Goal: Task Accomplishment & Management: Use online tool/utility

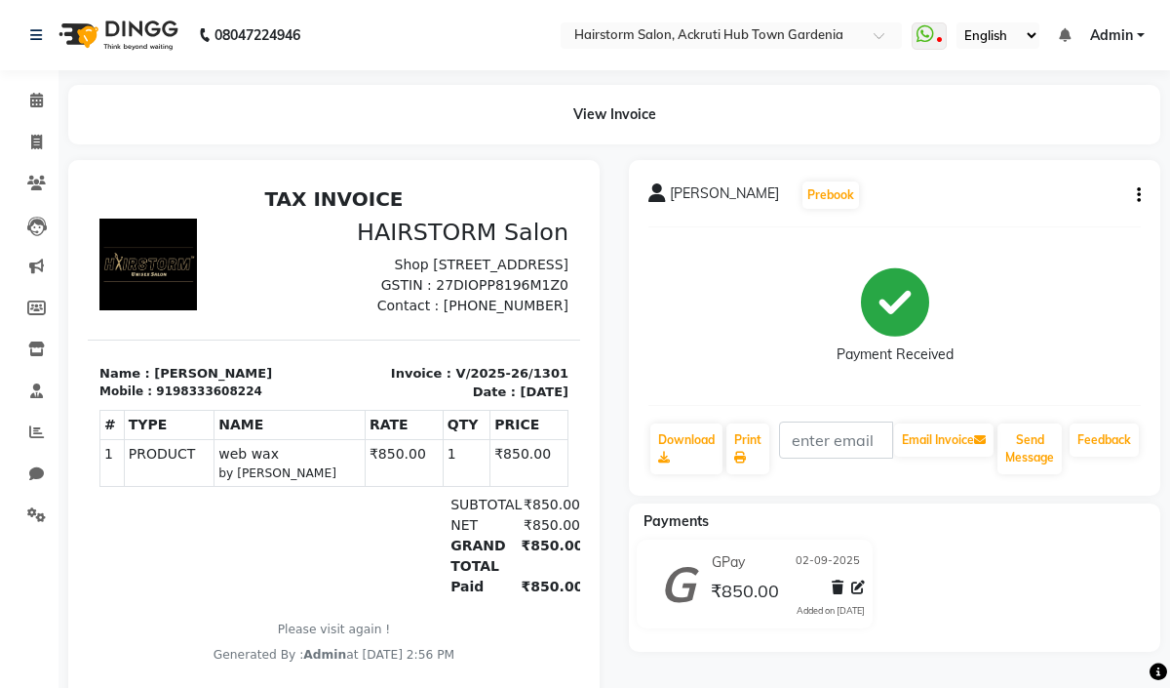
scroll to position [146, 0]
click at [31, 147] on icon at bounding box center [36, 142] width 11 height 15
select select "279"
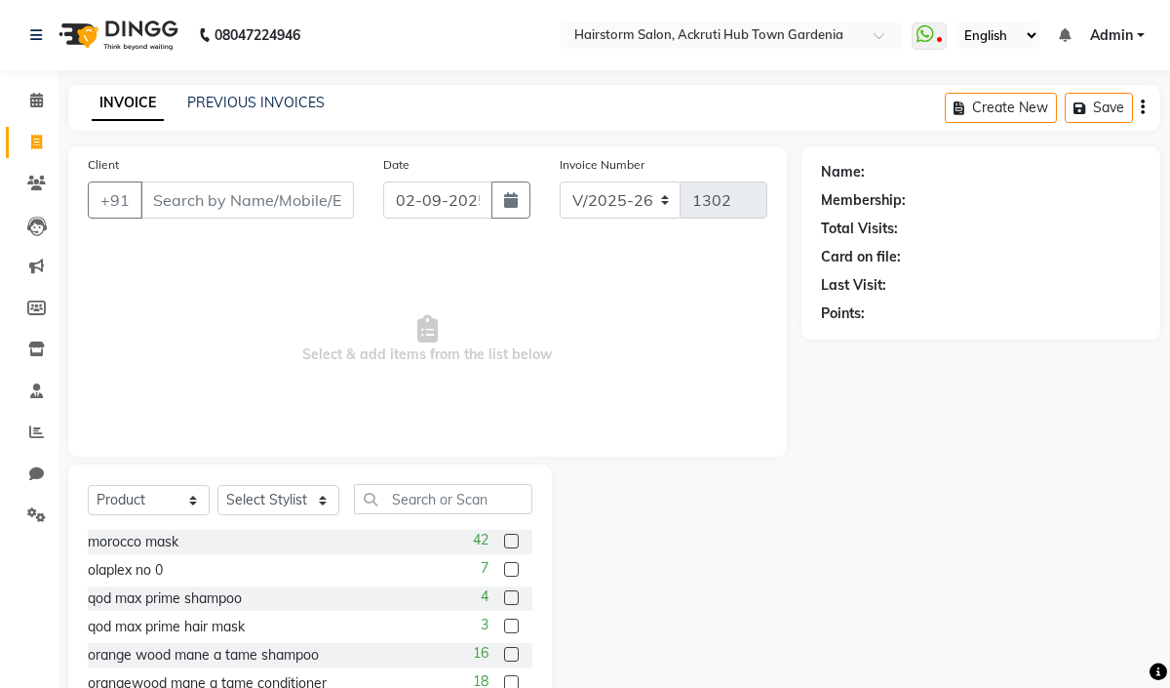
click at [233, 193] on input "Client" at bounding box center [247, 199] width 214 height 37
click at [163, 500] on select "Select Service Product Membership Package Voucher Prepaid Gift Card" at bounding box center [149, 500] width 122 height 30
select select "service"
click at [88, 486] on select "Select Service Product Membership Package Voucher Prepaid Gift Card" at bounding box center [149, 500] width 122 height 30
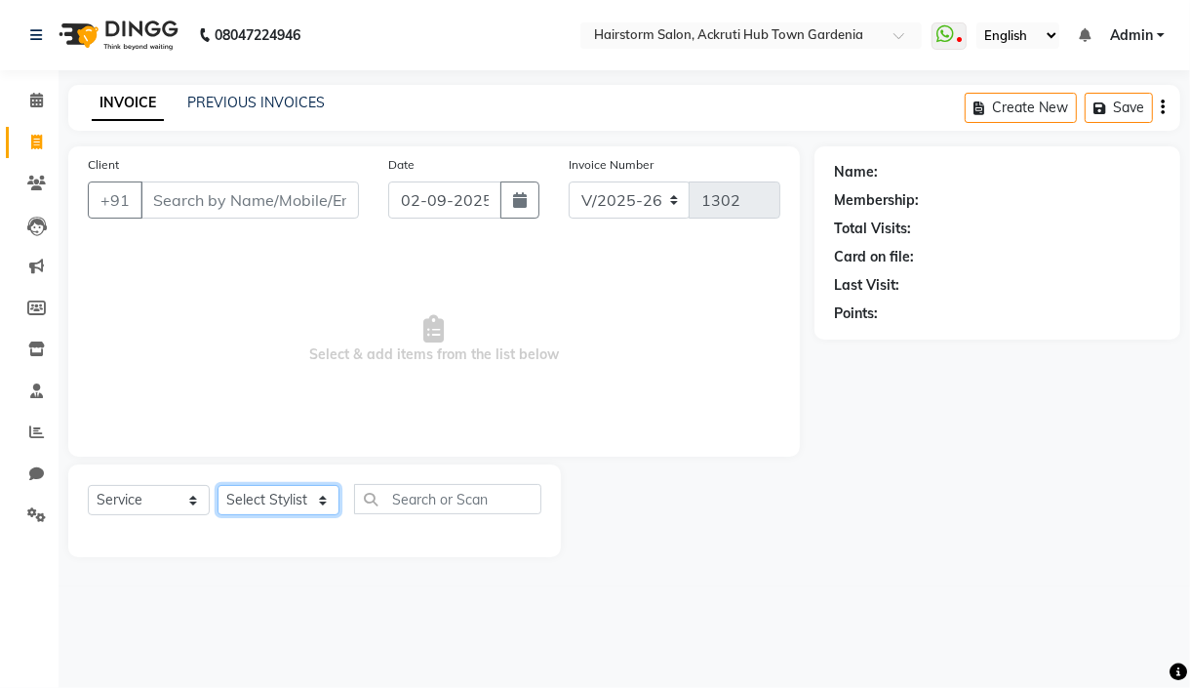
click at [287, 500] on select "Select Stylist [PERSON_NAME] deepak [PERSON_NAME] Neha [PERSON_NAME] [PERSON_NA…" at bounding box center [278, 500] width 122 height 30
select select "59936"
click at [217, 486] on select "Select Stylist [PERSON_NAME] deepak [PERSON_NAME] Neha [PERSON_NAME] [PERSON_NA…" at bounding box center [278, 500] width 122 height 30
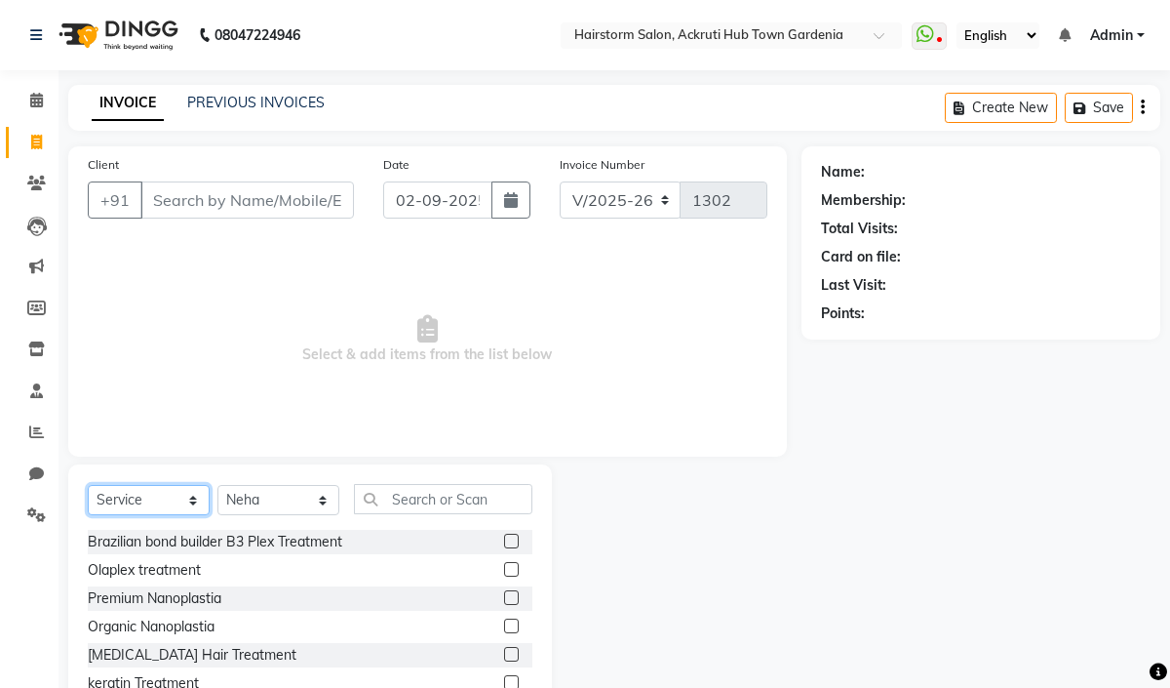
click at [189, 501] on select "Select Service Product Membership Package Voucher Prepaid Gift Card" at bounding box center [149, 500] width 122 height 30
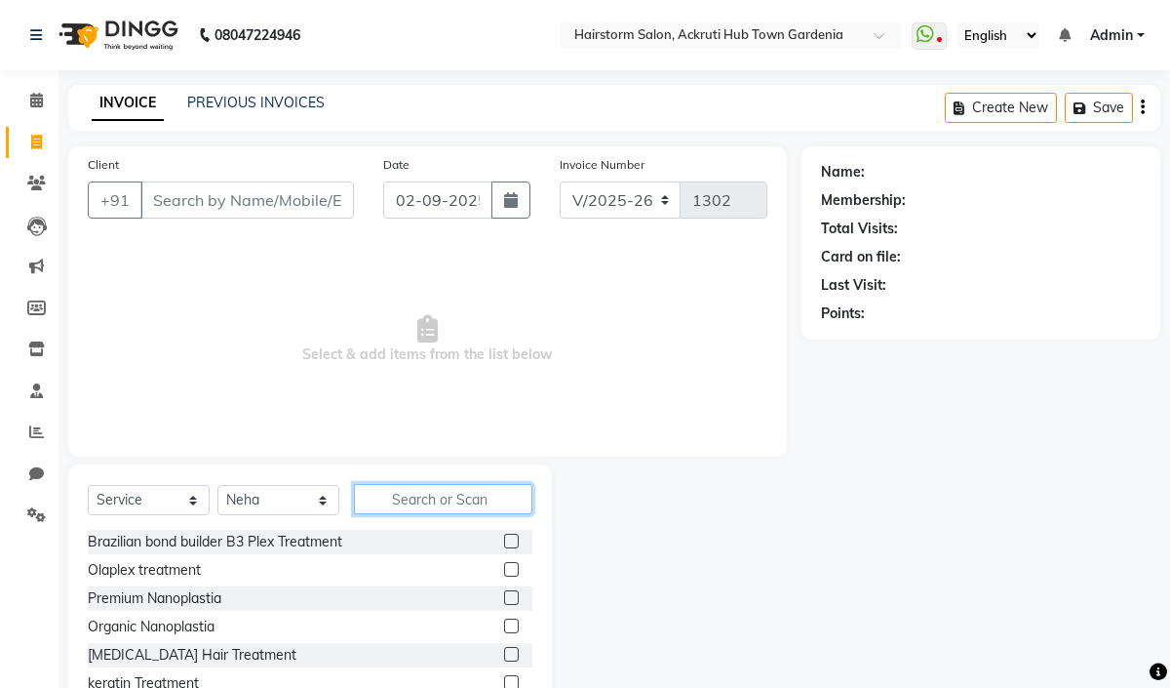
click at [403, 500] on input "text" at bounding box center [443, 499] width 178 height 30
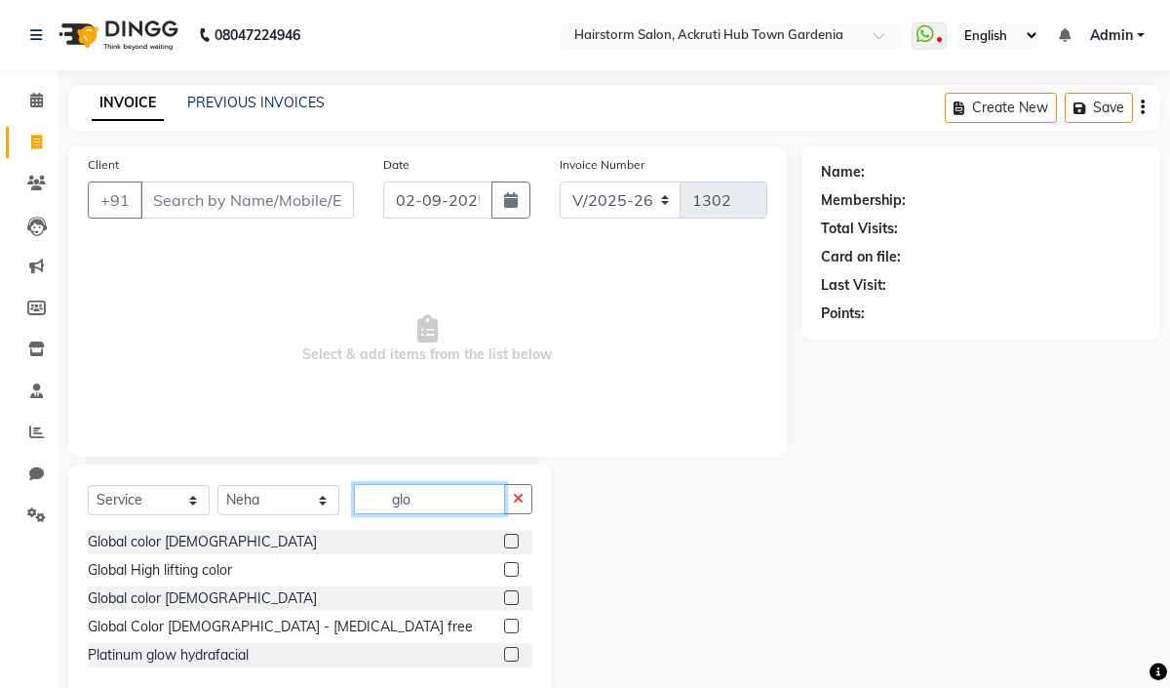
type input "glo"
click at [507, 544] on label at bounding box center [511, 540] width 15 height 15
click at [507, 544] on input "checkbox" at bounding box center [510, 541] width 13 height 13
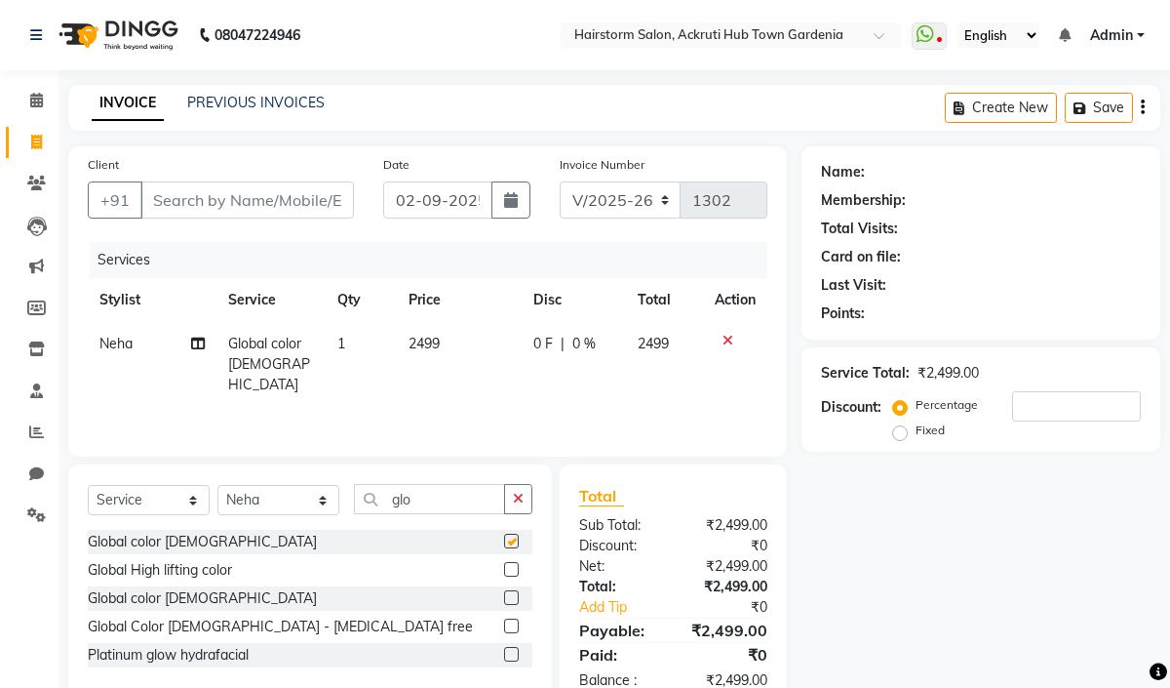
checkbox input "false"
click at [466, 334] on td "2499" at bounding box center [459, 364] width 125 height 85
select select "59936"
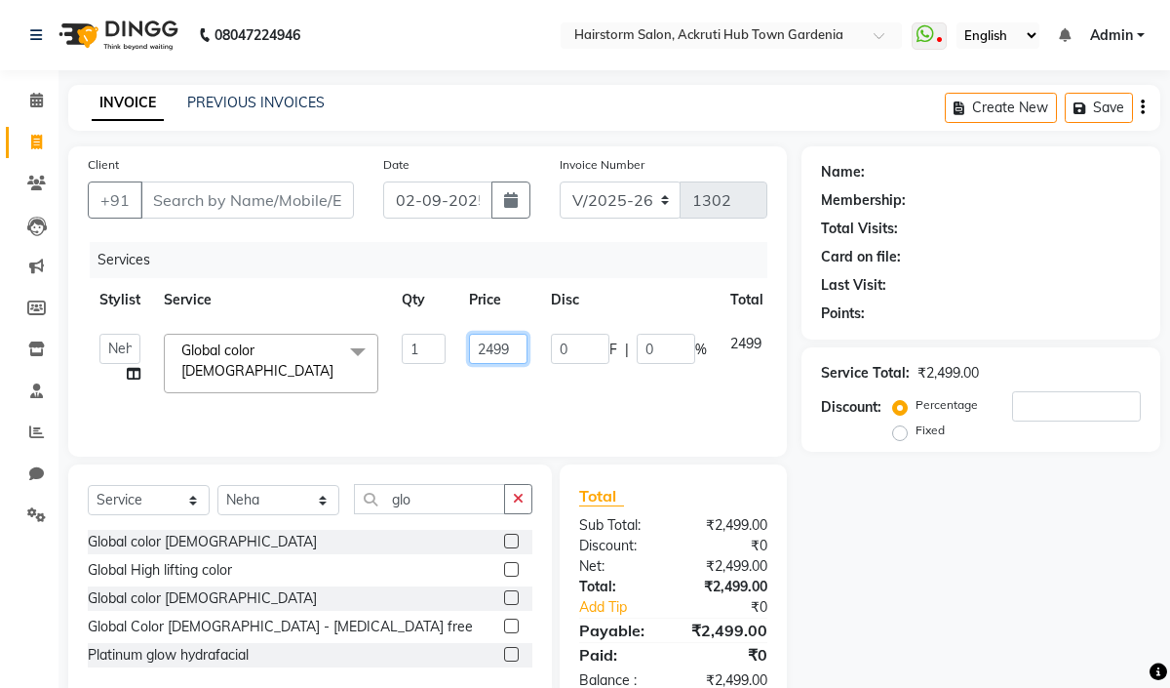
click at [516, 353] on input "2499" at bounding box center [498, 349] width 59 height 30
drag, startPoint x: 516, startPoint y: 353, endPoint x: 466, endPoint y: 363, distance: 50.7
click at [466, 363] on td "2499" at bounding box center [498, 363] width 82 height 83
type input "2500"
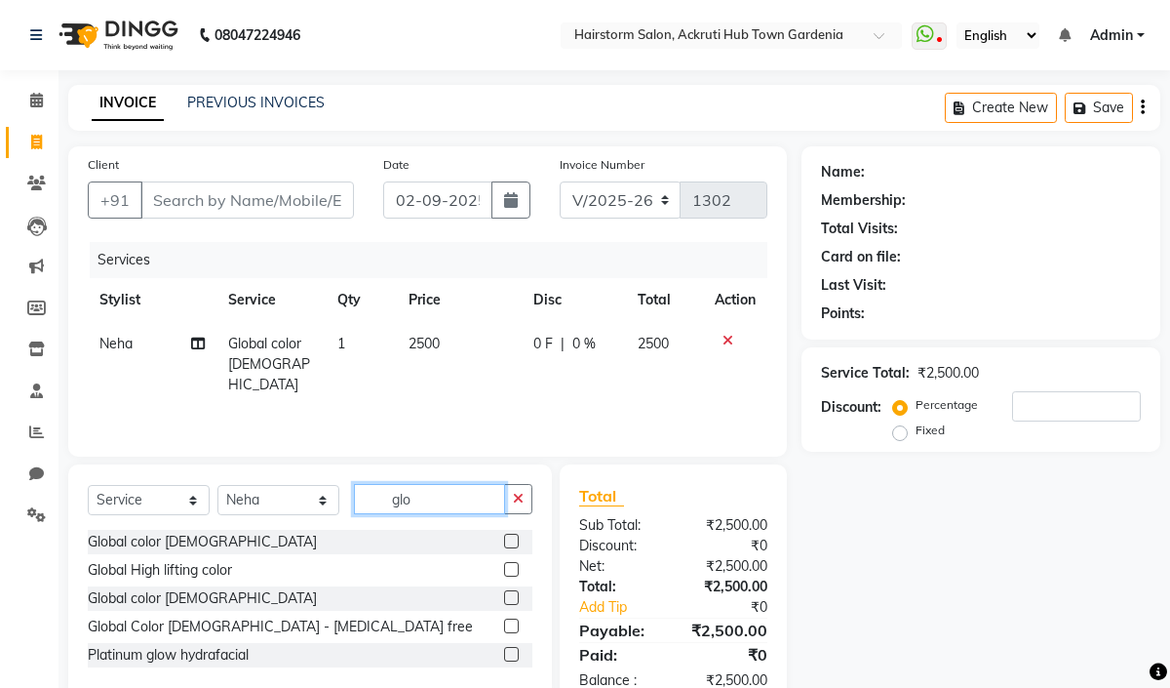
drag, startPoint x: 429, startPoint y: 500, endPoint x: 373, endPoint y: 486, distance: 58.4
click at [373, 486] on input "glo" at bounding box center [429, 499] width 151 height 30
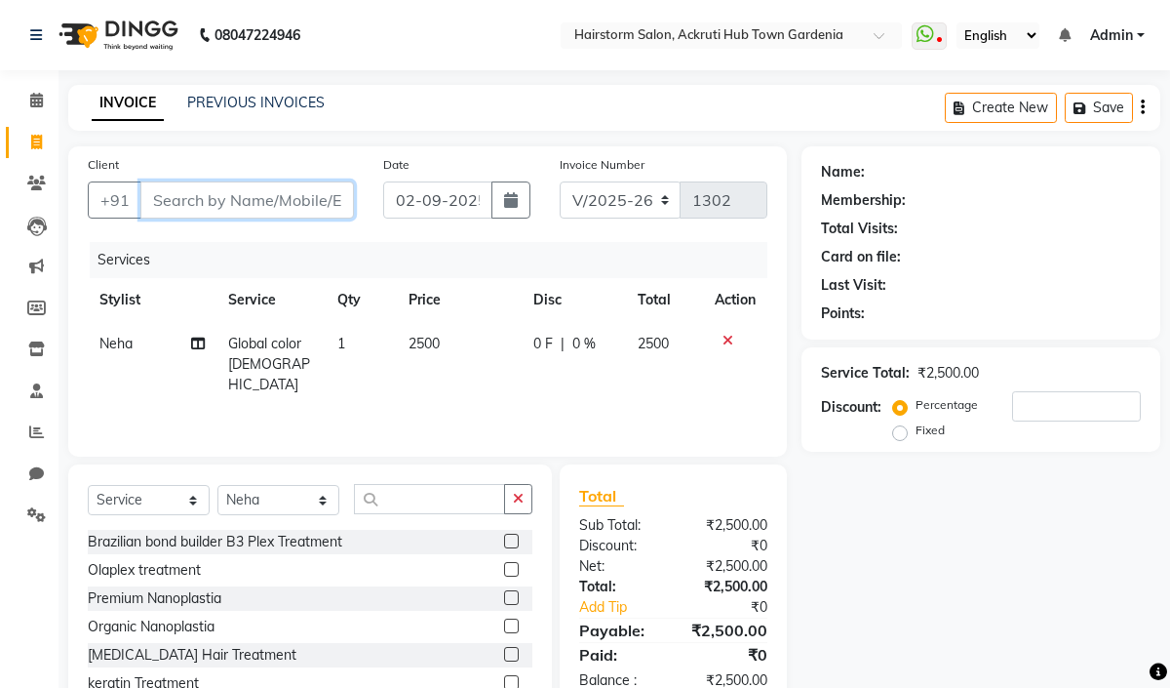
click at [219, 200] on input "Client" at bounding box center [247, 199] width 214 height 37
type input "7"
type input "0"
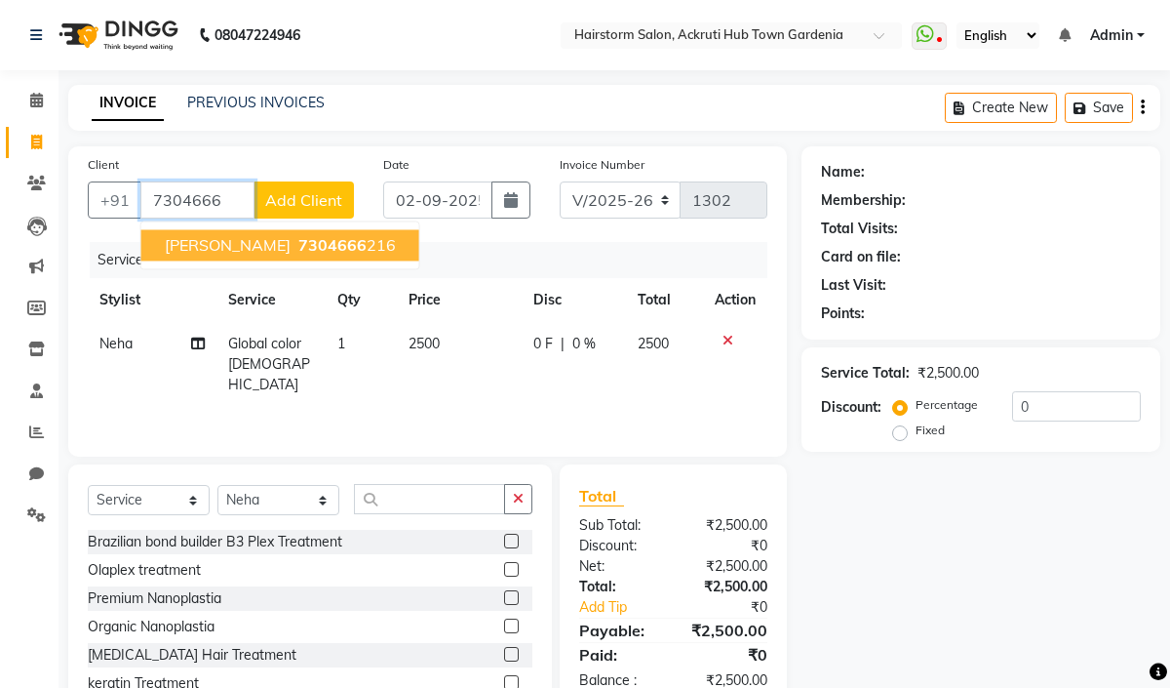
click at [307, 244] on span "7304666" at bounding box center [332, 245] width 68 height 20
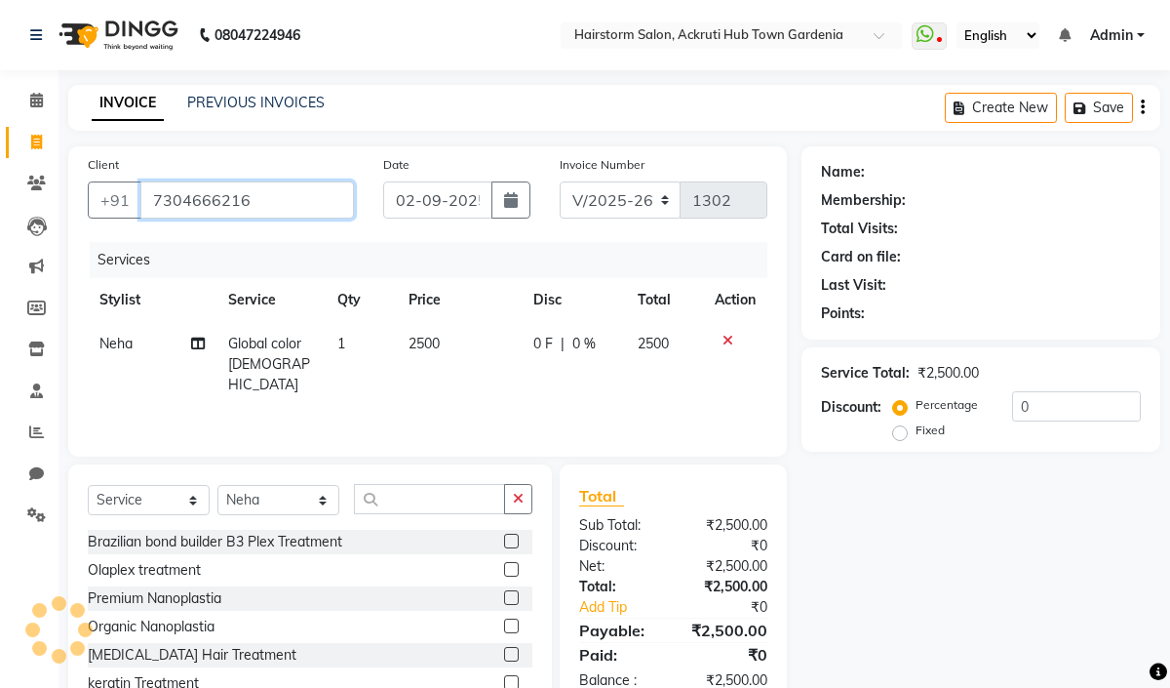
type input "7304666216"
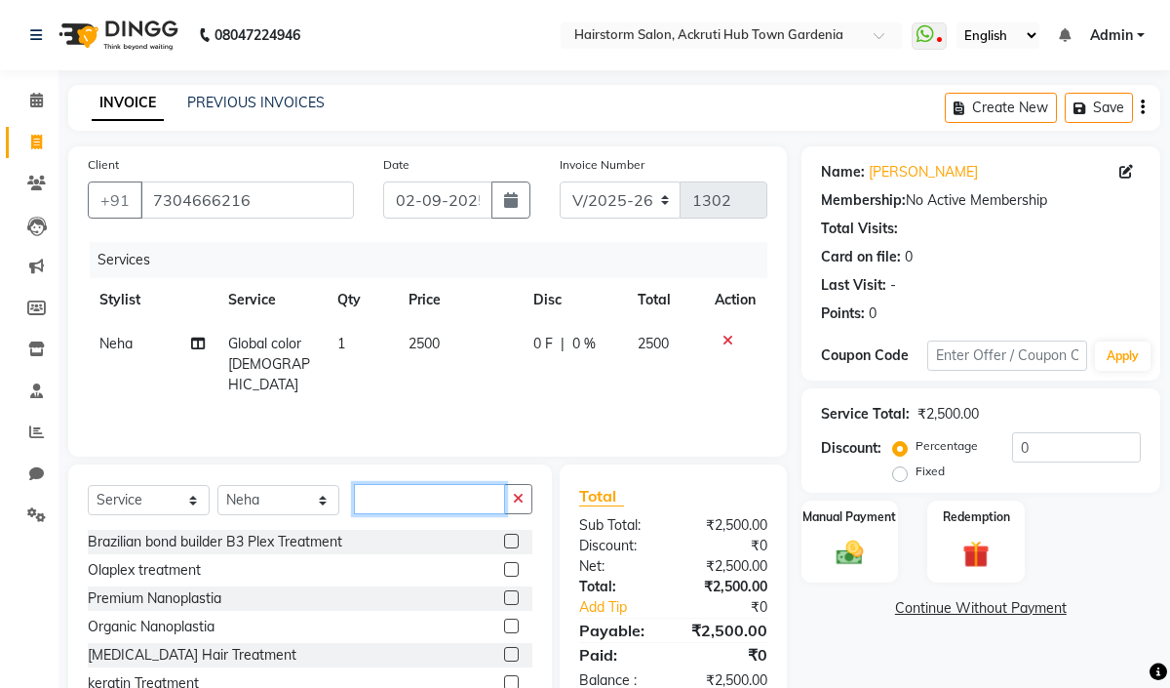
click at [436, 506] on input "text" at bounding box center [429, 499] width 151 height 30
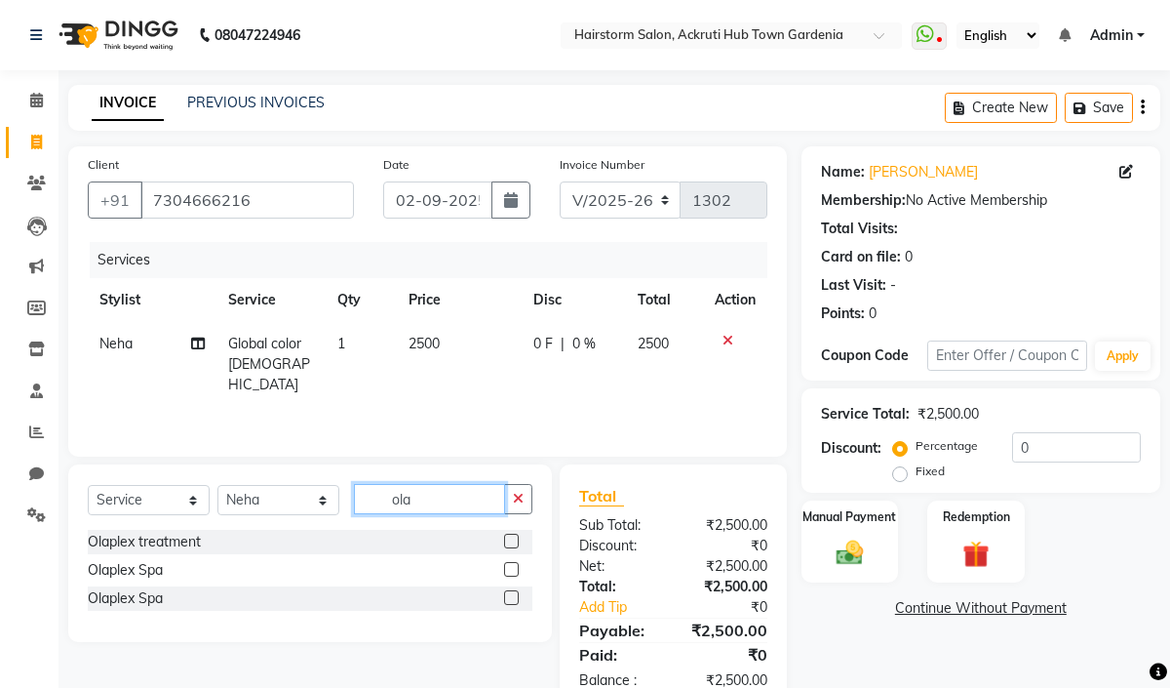
type input "ola"
click at [507, 542] on label at bounding box center [511, 540] width 15 height 15
click at [507, 542] on input "checkbox" at bounding box center [510, 541] width 13 height 13
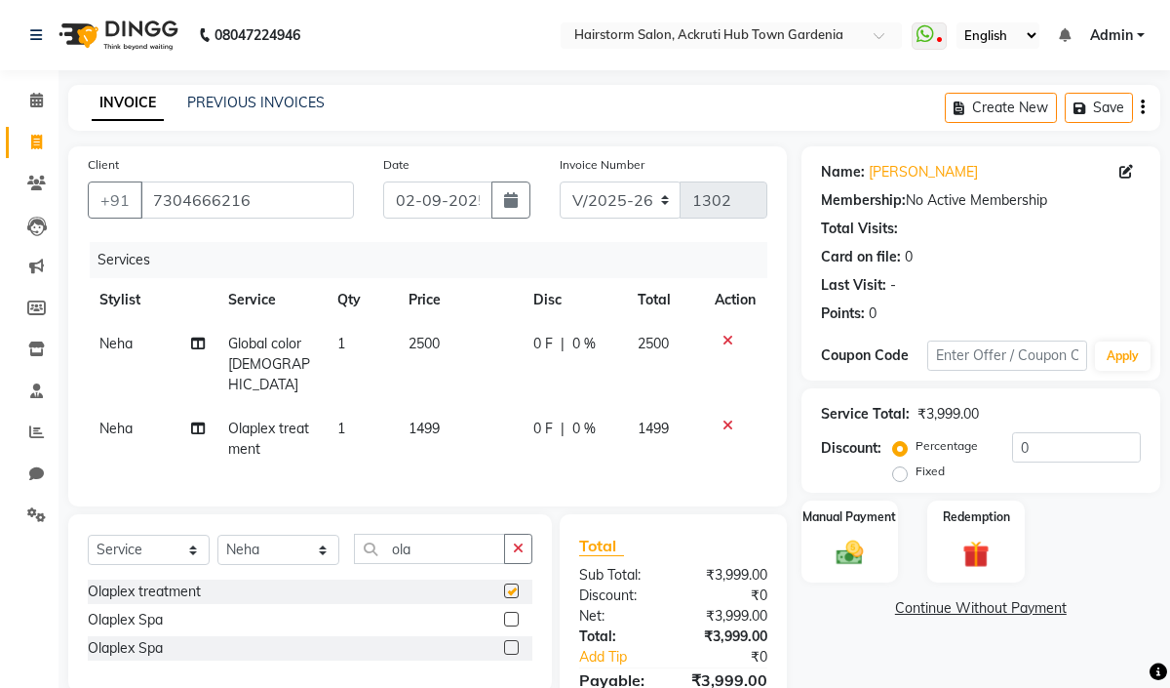
checkbox input "false"
click at [461, 412] on td "1499" at bounding box center [459, 439] width 125 height 64
select select "59936"
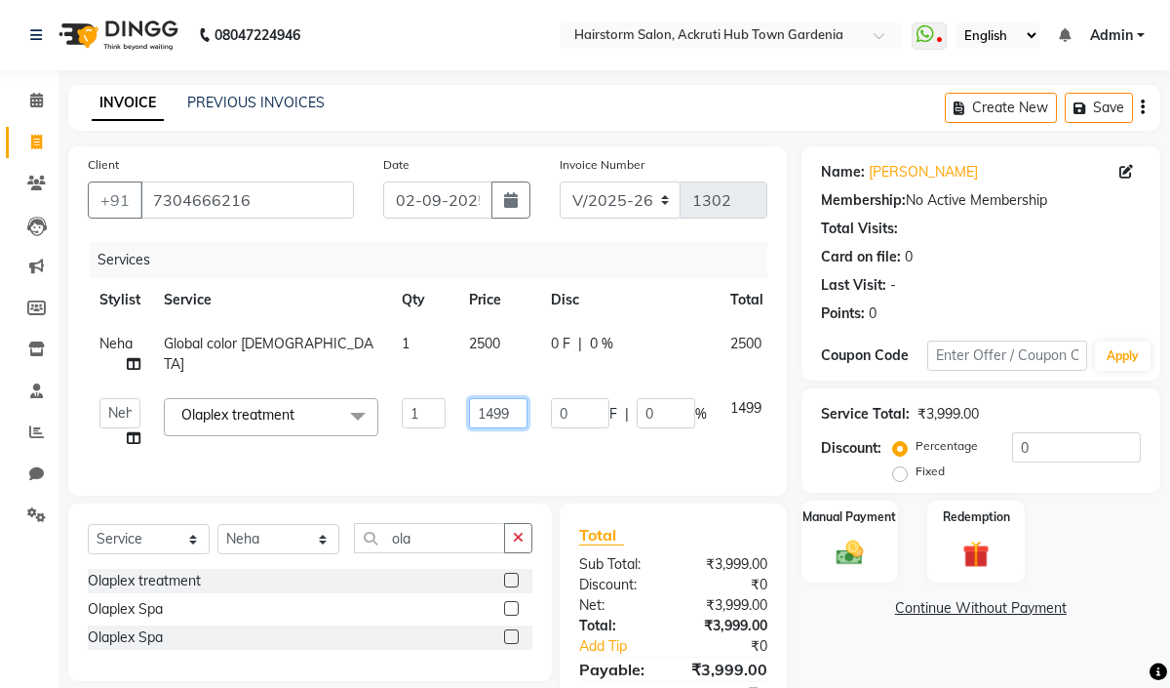
click at [515, 413] on input "1499" at bounding box center [498, 413] width 59 height 30
drag, startPoint x: 515, startPoint y: 413, endPoint x: 480, endPoint y: 419, distance: 35.8
click at [480, 419] on input "1499" at bounding box center [498, 413] width 59 height 30
type input "1500"
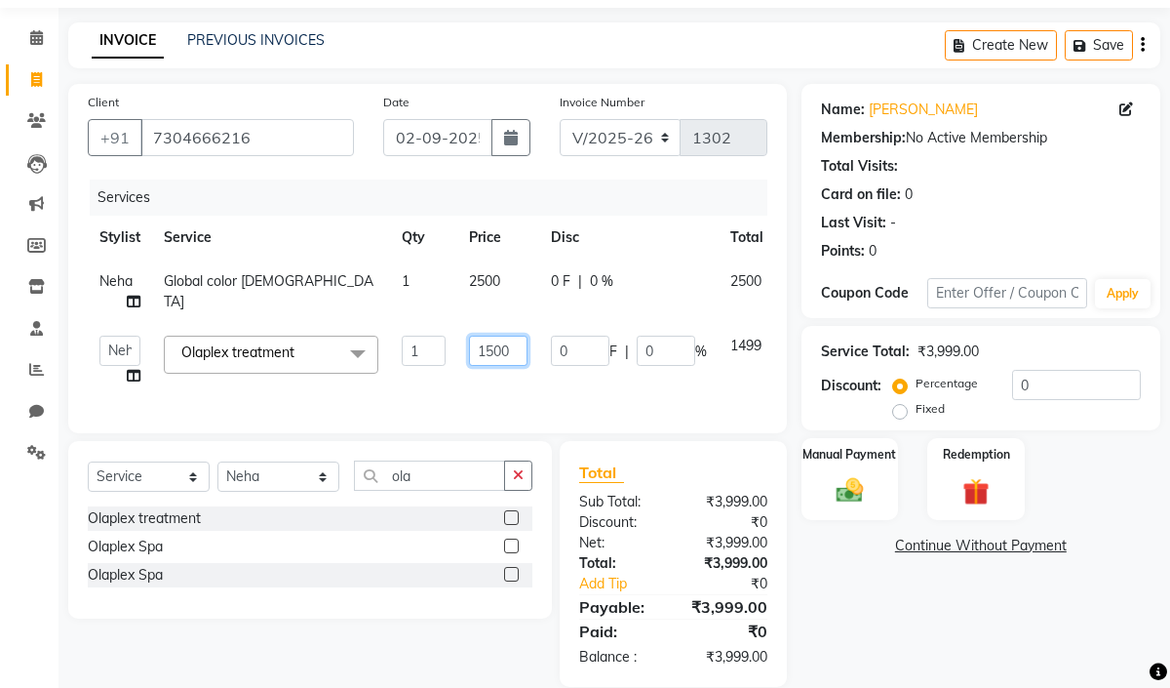
scroll to position [65, 0]
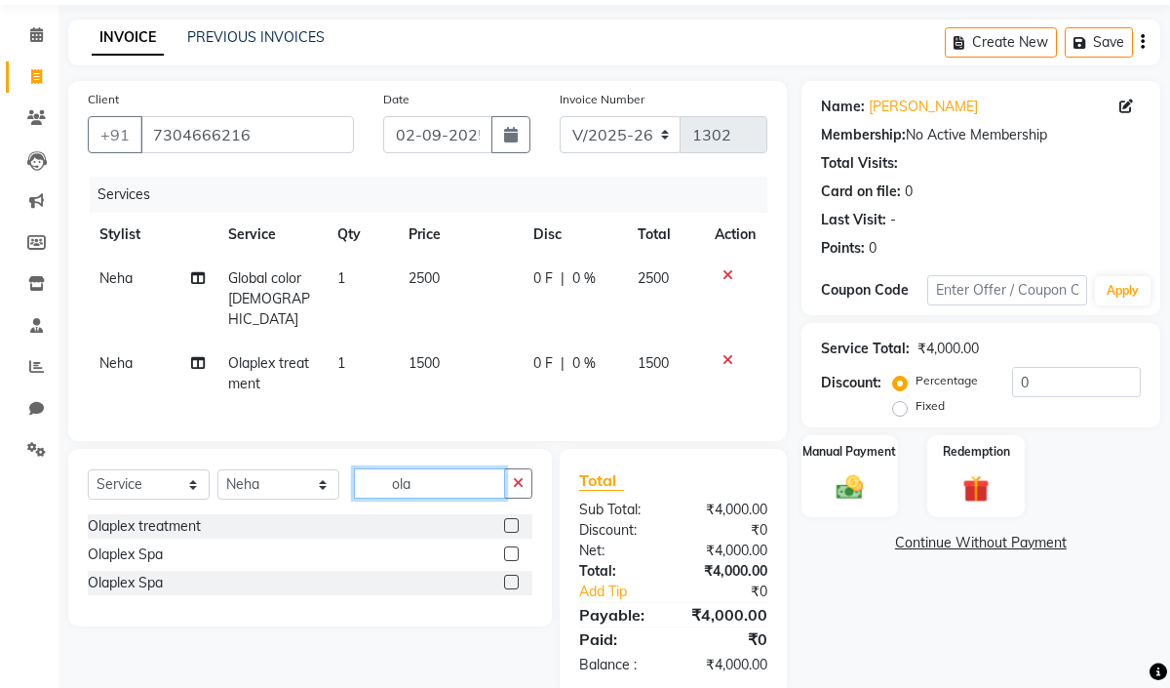
click at [461, 501] on div "Select Service Product Membership Package Voucher Prepaid Gift Card Select Styl…" at bounding box center [310, 491] width 445 height 46
click at [861, 492] on img at bounding box center [849, 487] width 45 height 32
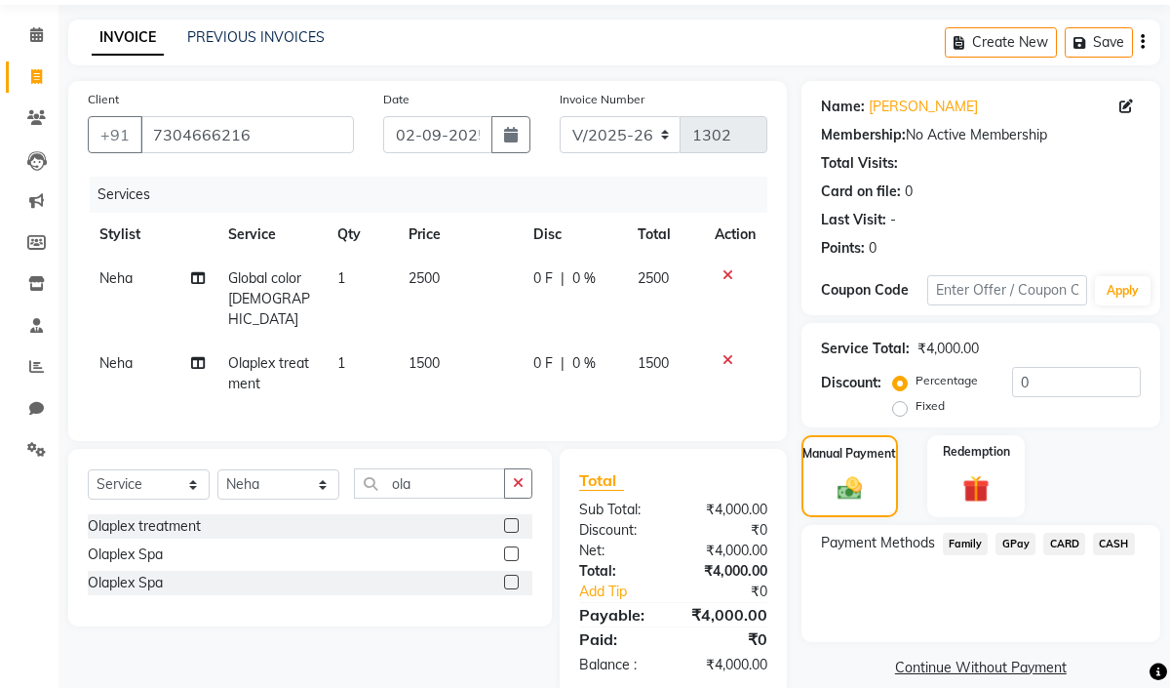
click at [1112, 542] on span "CASH" at bounding box center [1114, 543] width 42 height 22
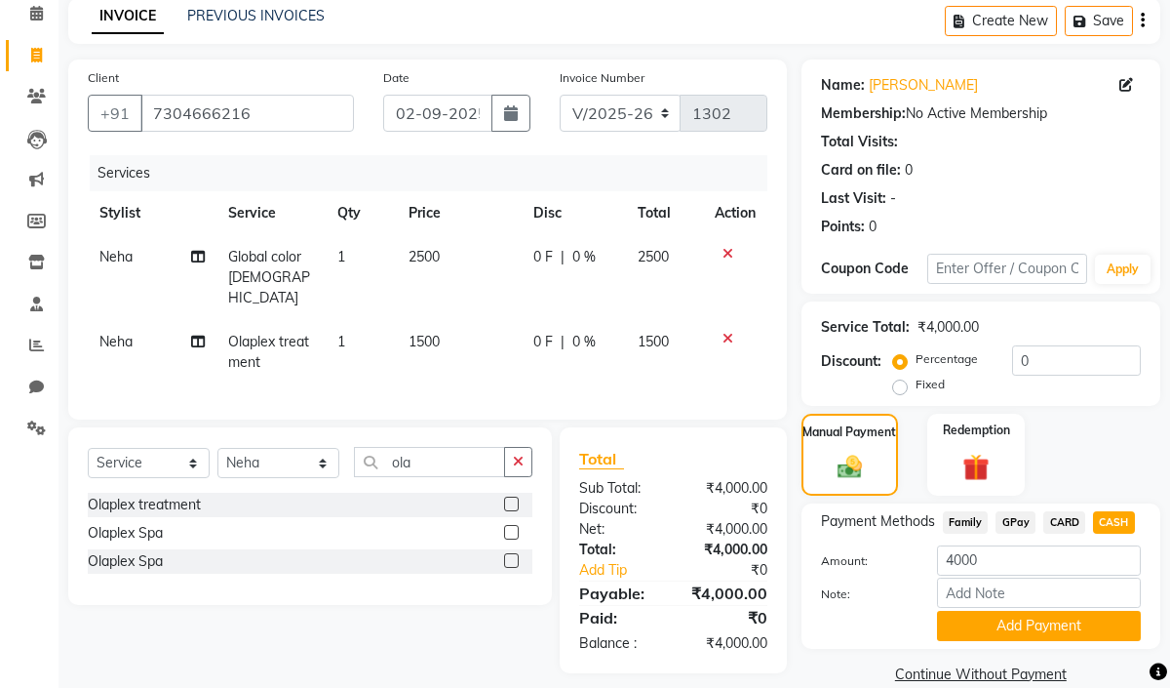
scroll to position [118, 0]
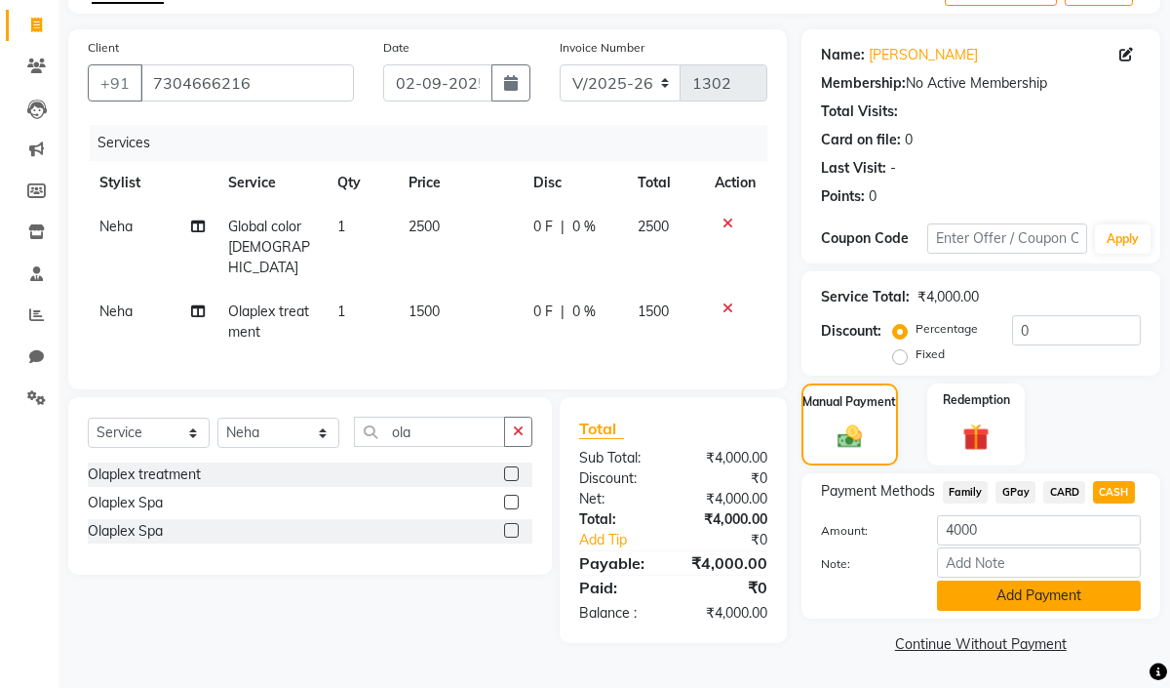
click at [1108, 592] on button "Add Payment" at bounding box center [1039, 595] width 204 height 30
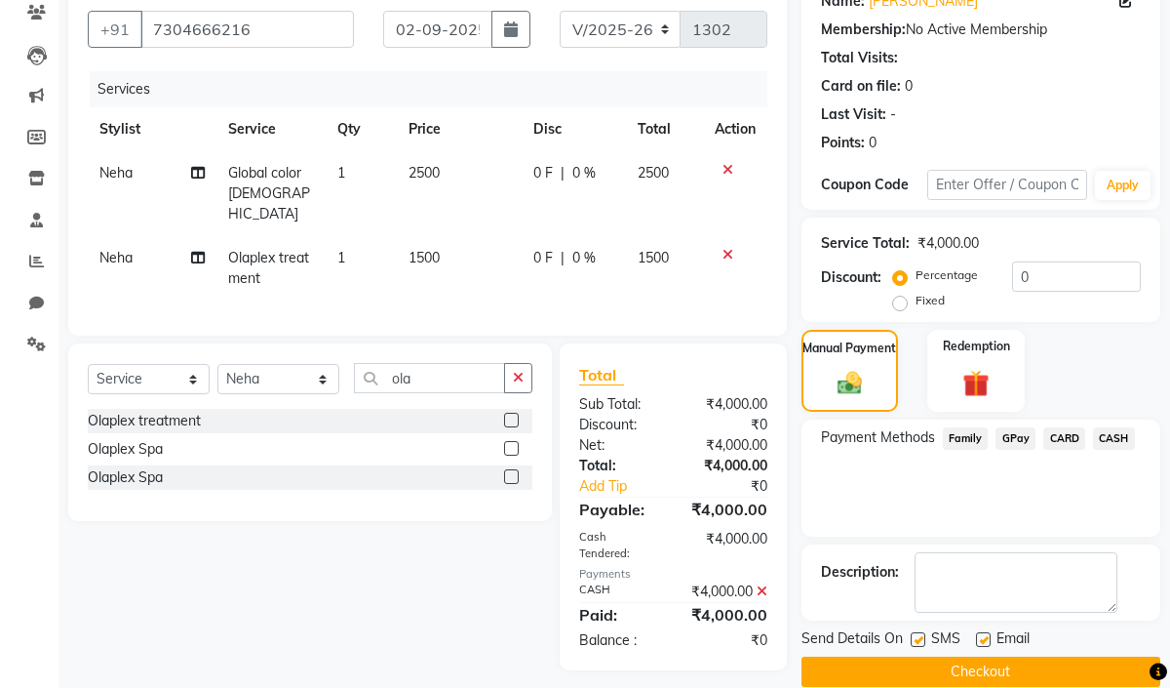
scroll to position [198, 0]
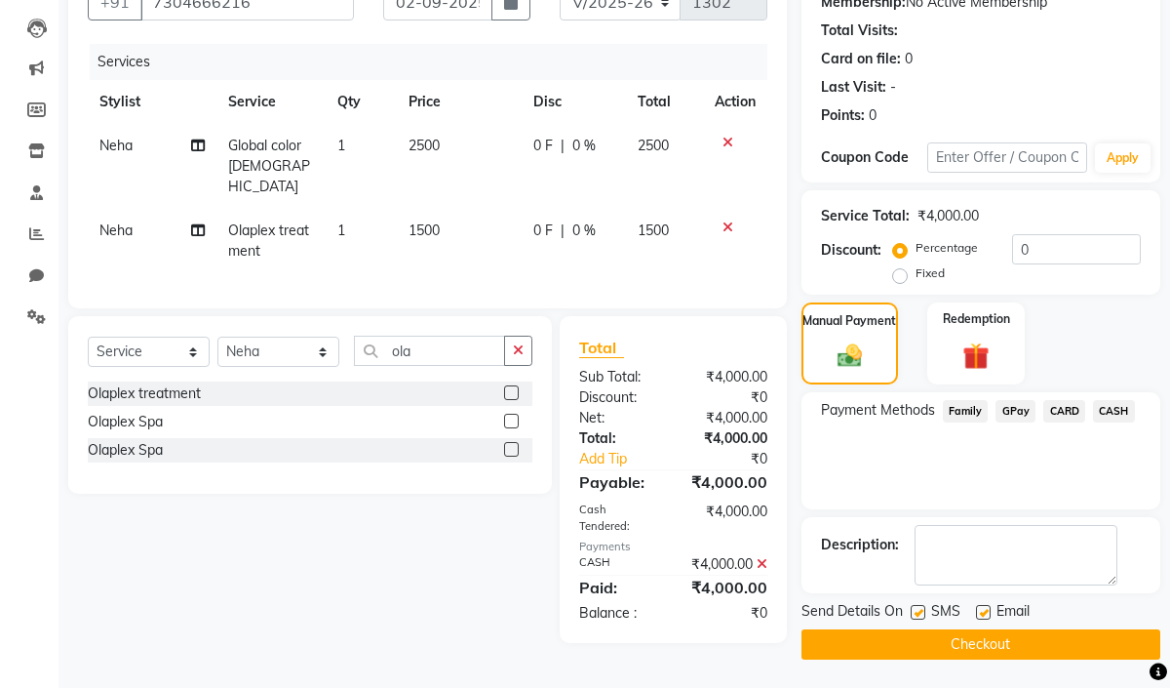
click at [996, 651] on button "Checkout" at bounding box center [981, 644] width 359 height 30
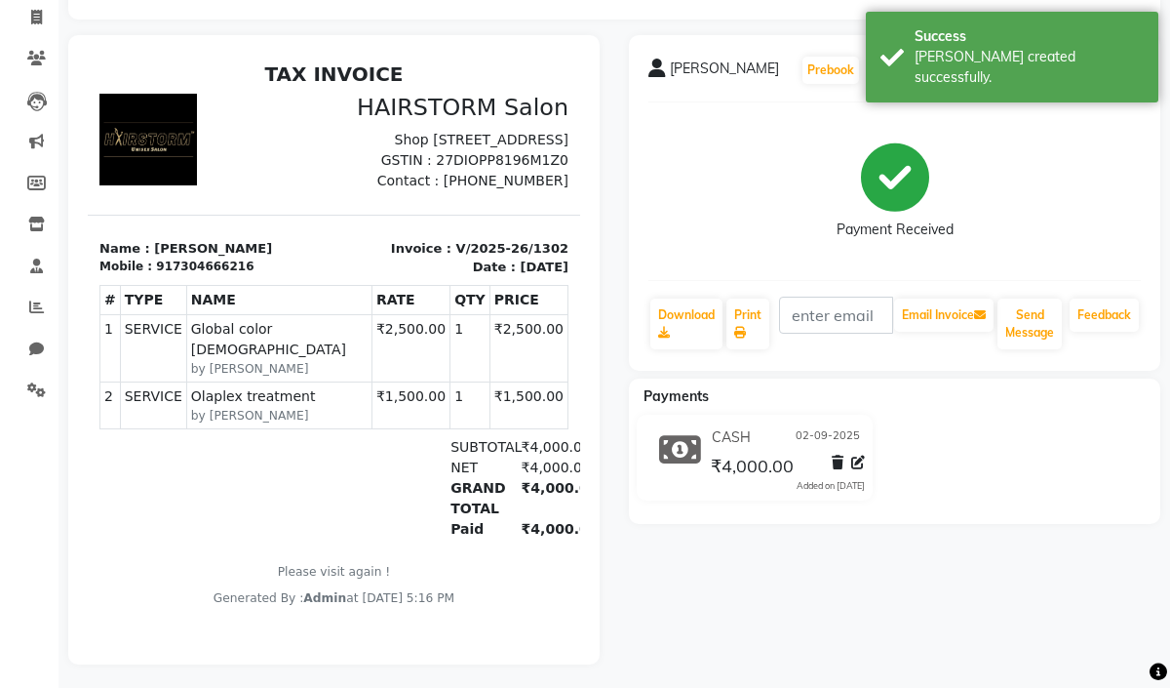
scroll to position [148, 0]
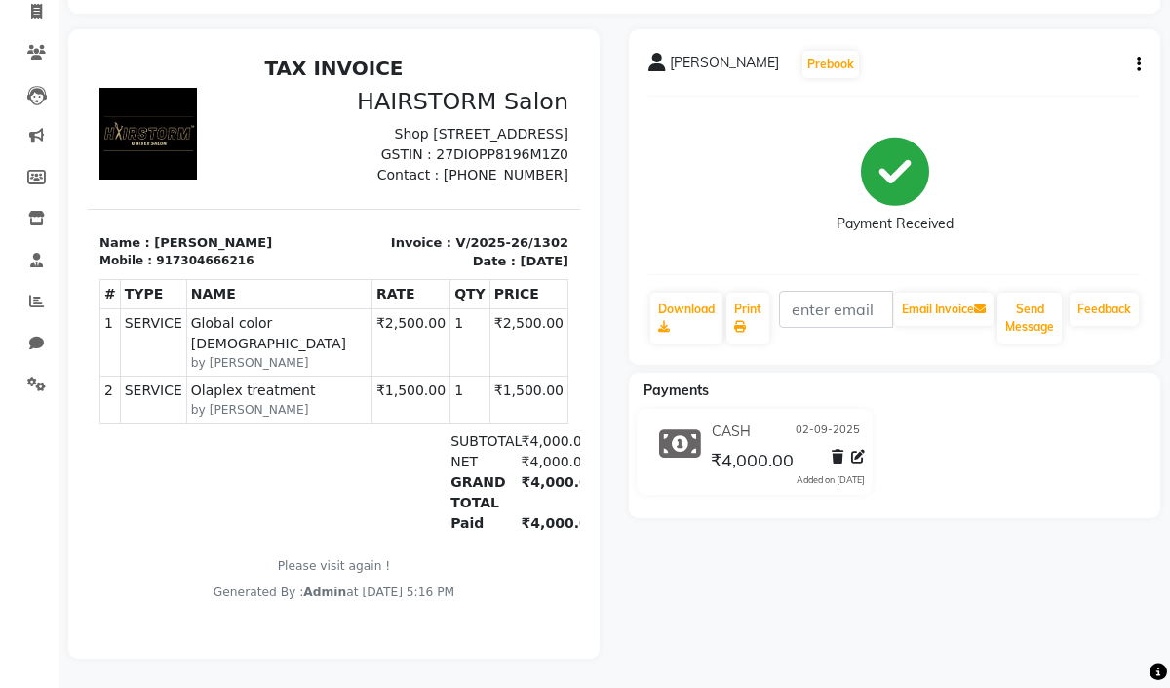
select select "279"
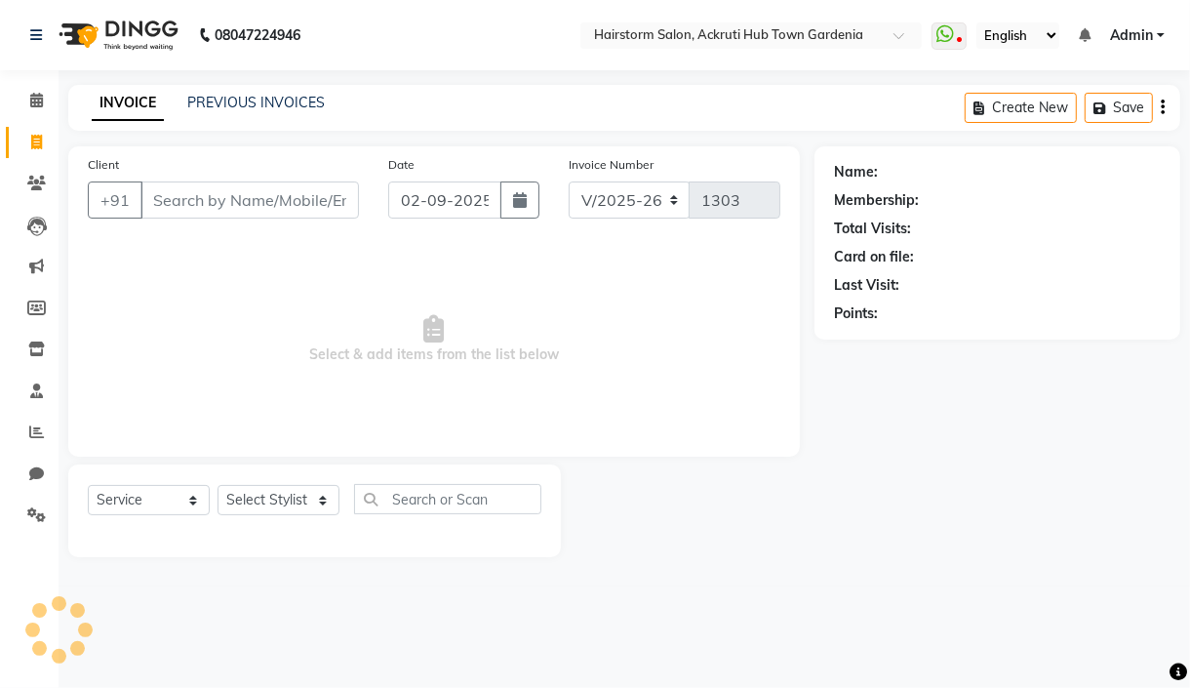
select select "product"
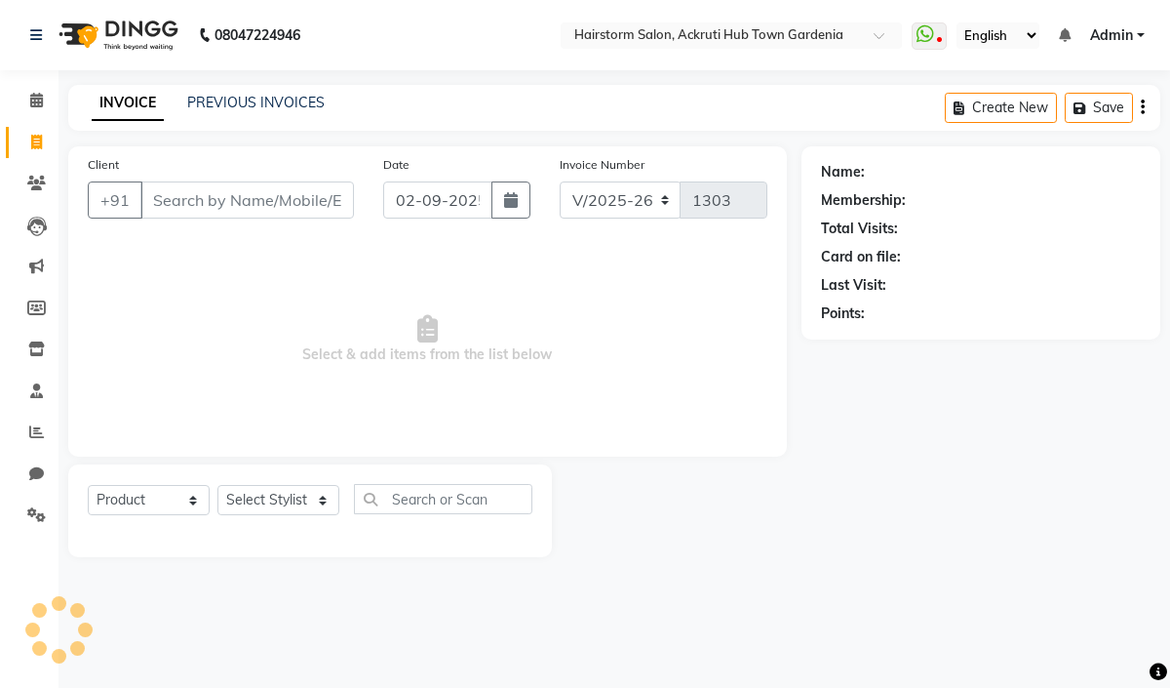
scroll to position [93, 0]
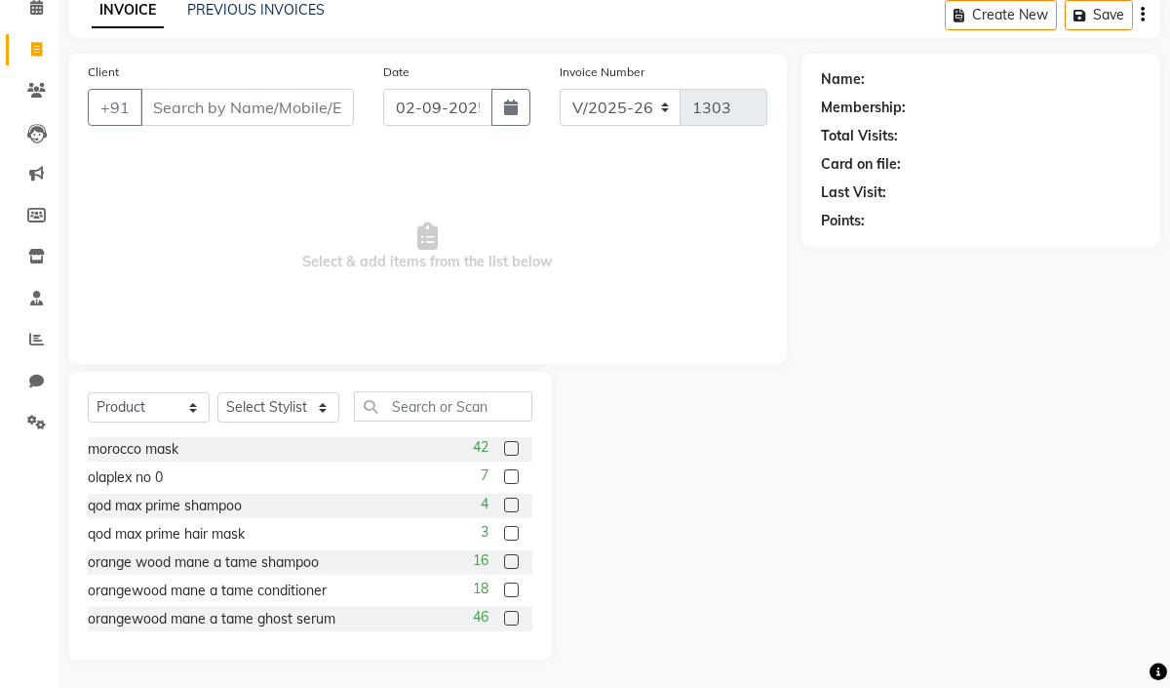
drag, startPoint x: 995, startPoint y: 0, endPoint x: 614, endPoint y: 299, distance: 484.0
click at [614, 299] on span "Select & add items from the list below" at bounding box center [428, 246] width 680 height 195
click at [665, 109] on select "V/2025 V/2025-26" at bounding box center [621, 107] width 122 height 37
select select "1207"
click at [560, 89] on select "V/2025 V/2025-26" at bounding box center [621, 107] width 122 height 37
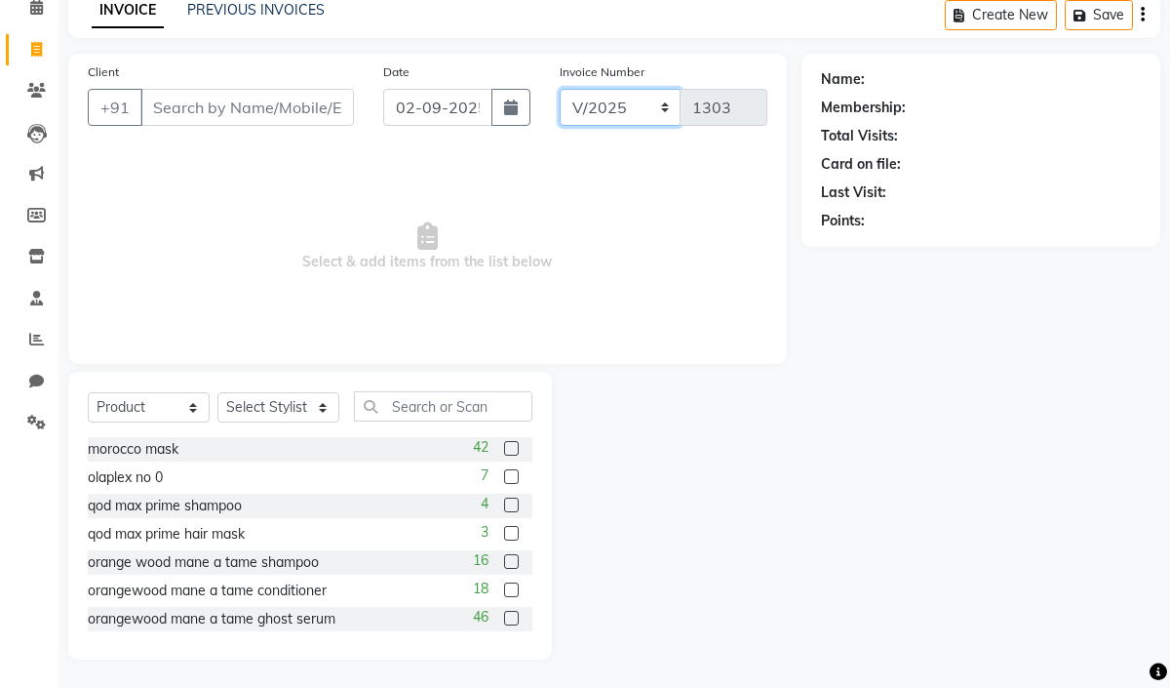
type input "0001"
click at [659, 105] on select "V/2025 V/2025-26" at bounding box center [621, 107] width 122 height 37
select select "279"
click at [560, 89] on select "V/2025 V/2025-26" at bounding box center [621, 107] width 122 height 37
type input "1303"
